Goal: Information Seeking & Learning: Learn about a topic

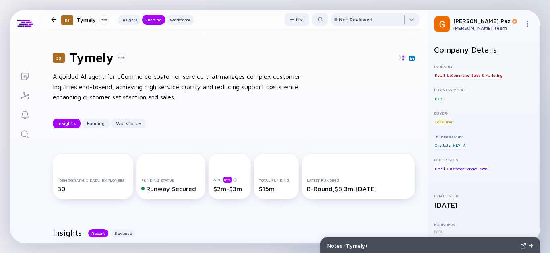
scroll to position [388, 0]
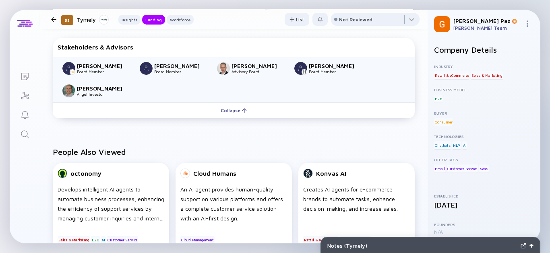
click at [21, 137] on icon "Search" at bounding box center [25, 135] width 10 height 10
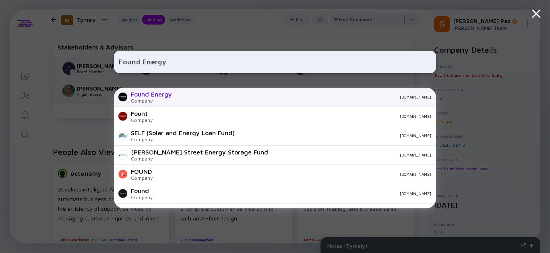
type input "Found Energy"
click at [181, 91] on div "Found Energy Company [DOMAIN_NAME]" at bounding box center [275, 97] width 322 height 19
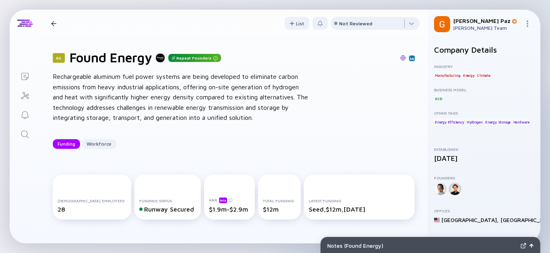
click at [439, 192] on div at bounding box center [440, 189] width 13 height 13
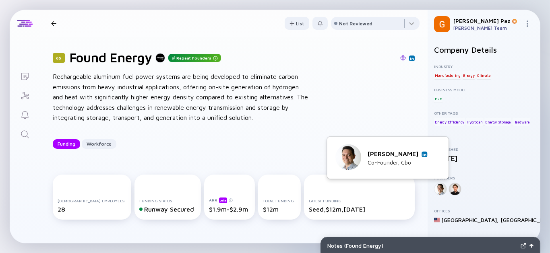
drag, startPoint x: 425, startPoint y: 155, endPoint x: 418, endPoint y: 151, distance: 7.6
click at [418, 151] on div "[PERSON_NAME]" at bounding box center [398, 153] width 60 height 7
click at [423, 155] on img at bounding box center [424, 154] width 4 height 4
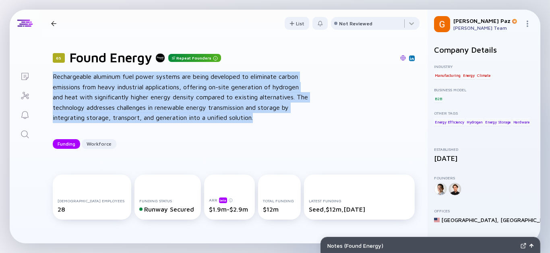
drag, startPoint x: 300, startPoint y: 125, endPoint x: 44, endPoint y: 78, distance: 260.0
click at [44, 78] on div "65 Found Energy Repeat Founders Rechargeable aluminum fuel power systems are be…" at bounding box center [234, 99] width 388 height 125
copy div "Rechargeable aluminum fuel power systems are being developed to eliminate carbo…"
